Goal: Navigation & Orientation: Find specific page/section

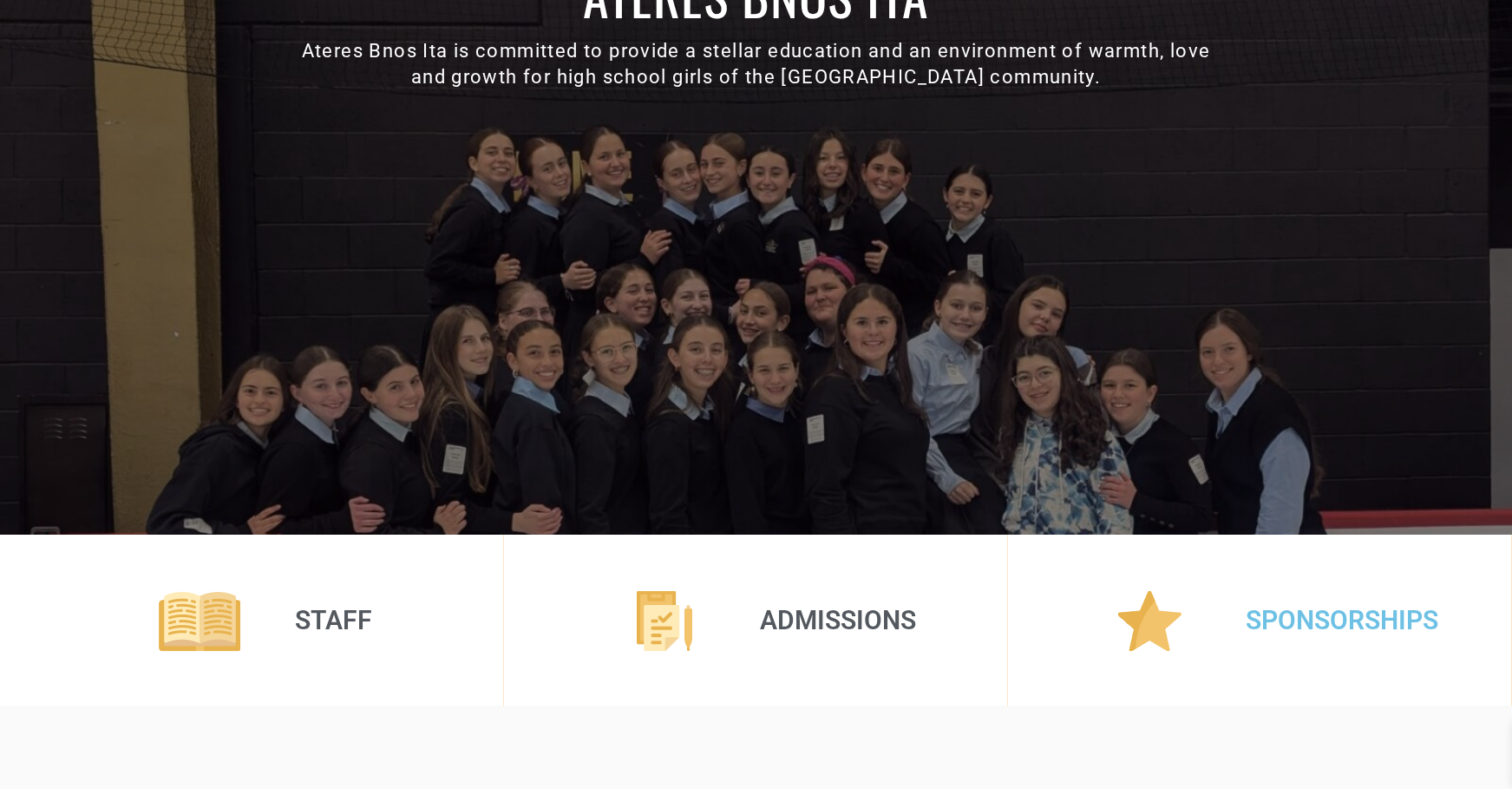
scroll to position [173, 0]
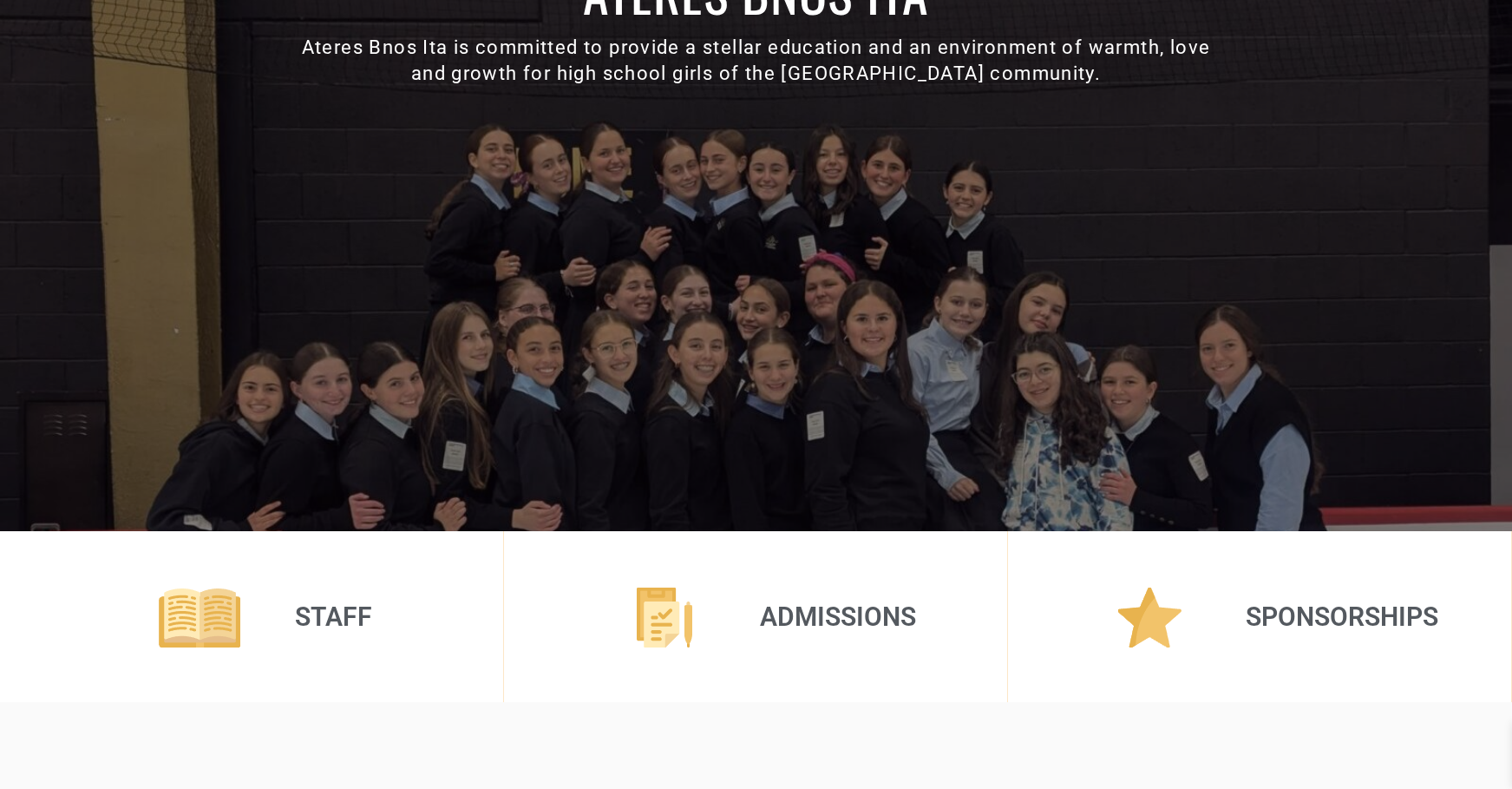
click at [1167, 682] on div "Sponsorships" at bounding box center [1260, 617] width 504 height 171
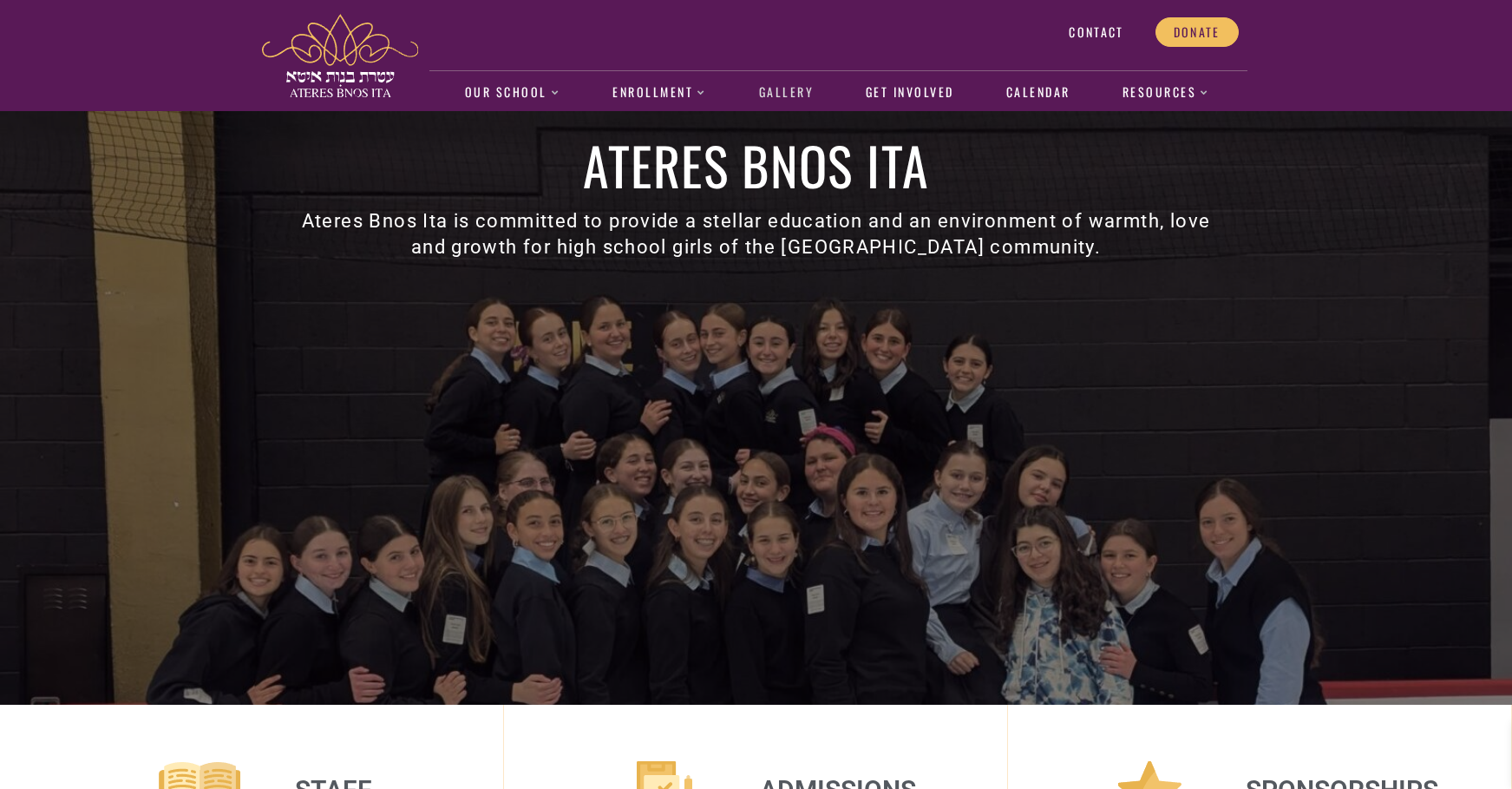
click at [782, 99] on link "Gallery" at bounding box center [785, 92] width 73 height 39
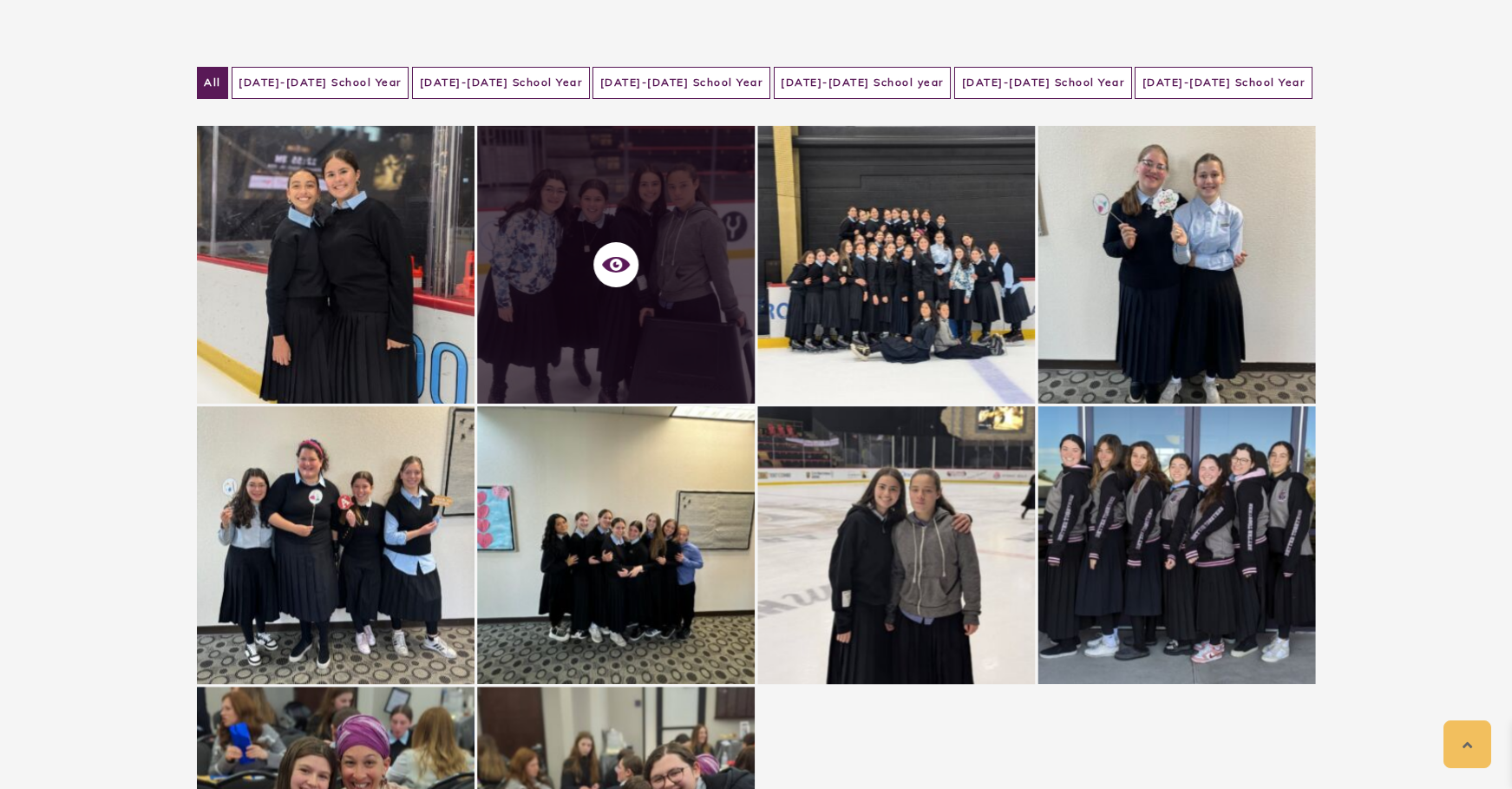
scroll to position [314, 0]
